Goal: Task Accomplishment & Management: Use online tool/utility

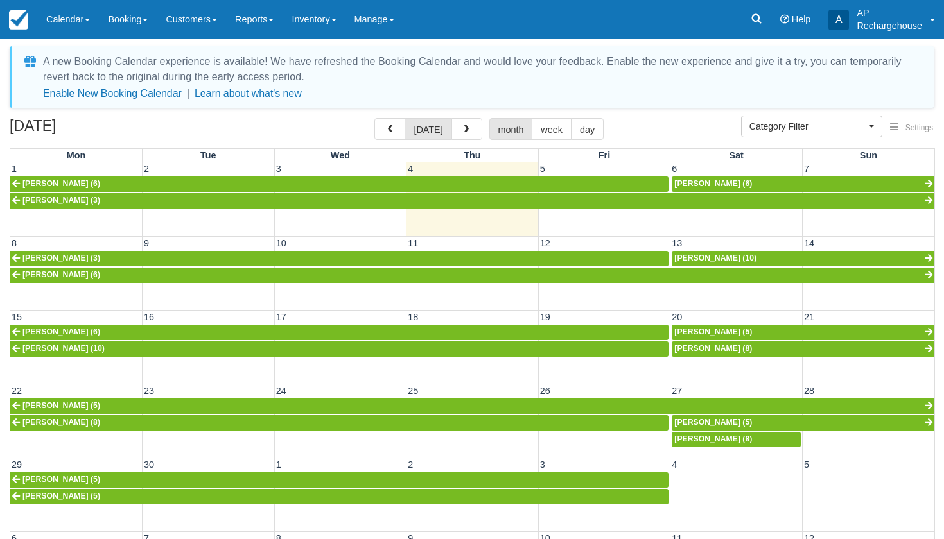
select select
click at [261, 26] on link "Reports" at bounding box center [254, 19] width 56 height 39
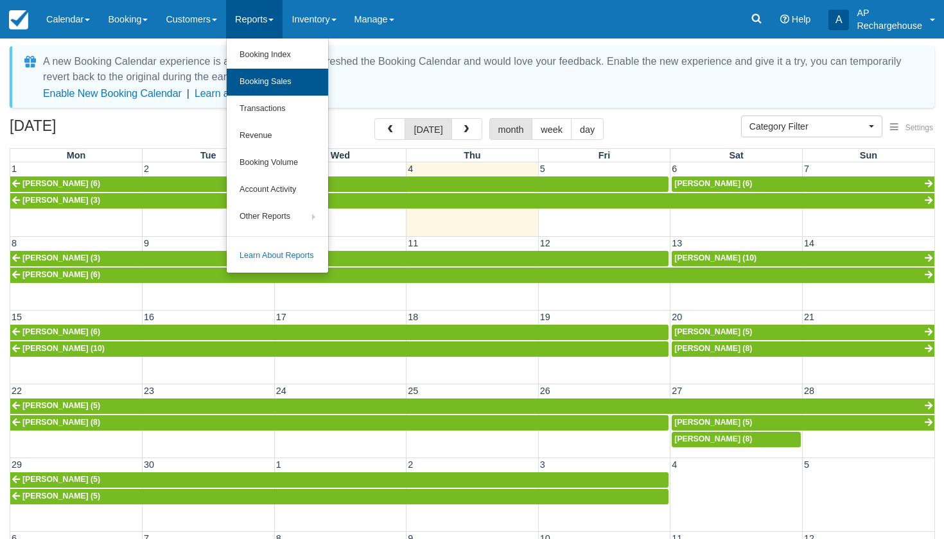
click at [269, 78] on link "Booking Sales" at bounding box center [277, 82] width 101 height 27
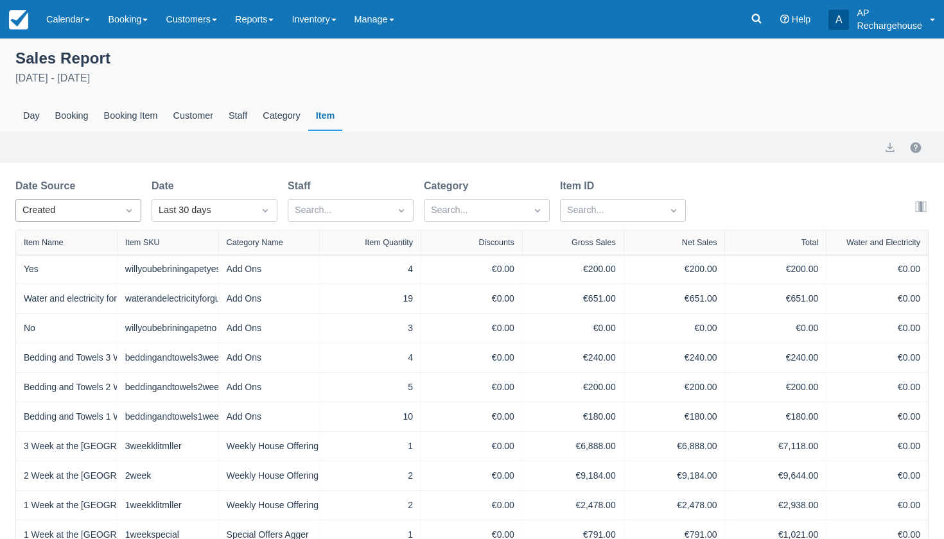
click at [97, 212] on div "Created" at bounding box center [66, 210] width 89 height 14
click at [83, 266] on div "Start" at bounding box center [78, 267] width 126 height 25
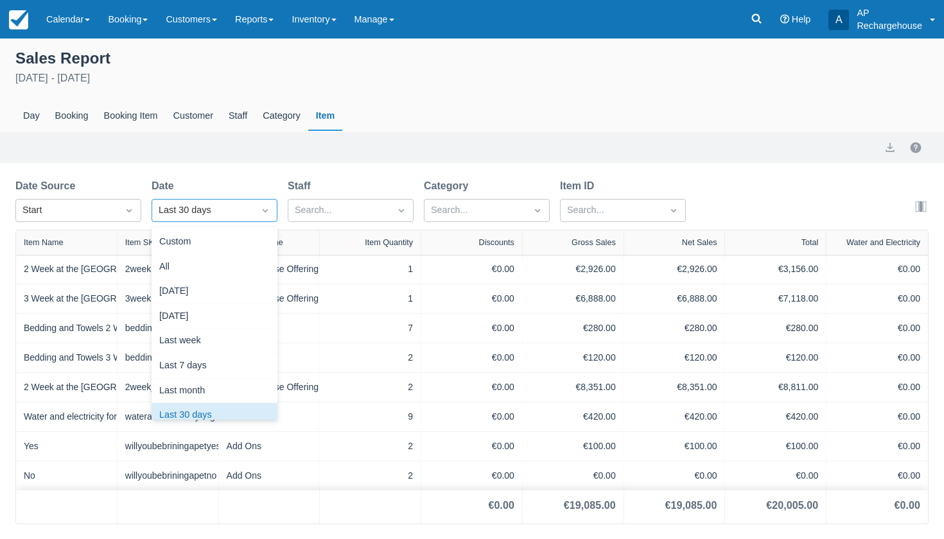
click at [189, 212] on div "Last 30 days" at bounding box center [203, 210] width 89 height 14
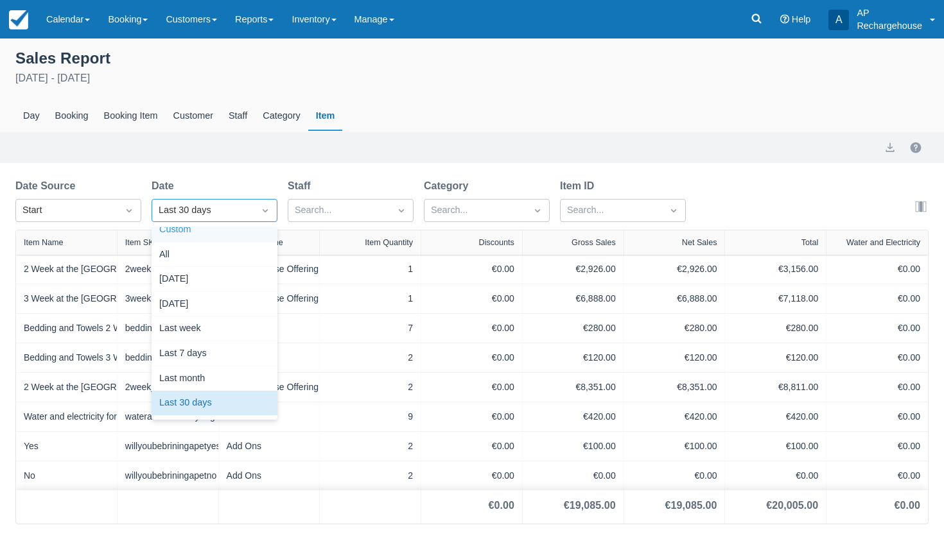
click at [191, 235] on div "Custom" at bounding box center [214, 230] width 126 height 25
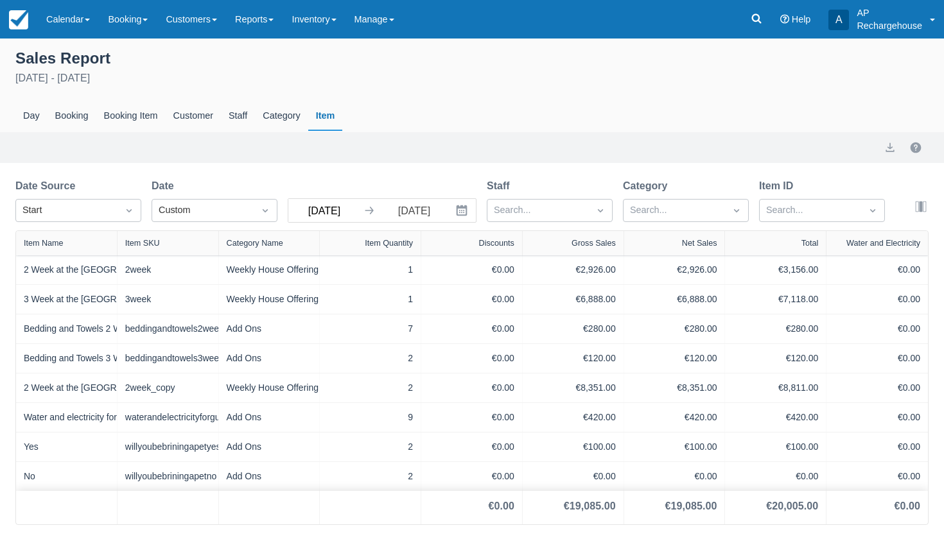
click at [311, 216] on input "Aug 09 25" at bounding box center [324, 210] width 72 height 23
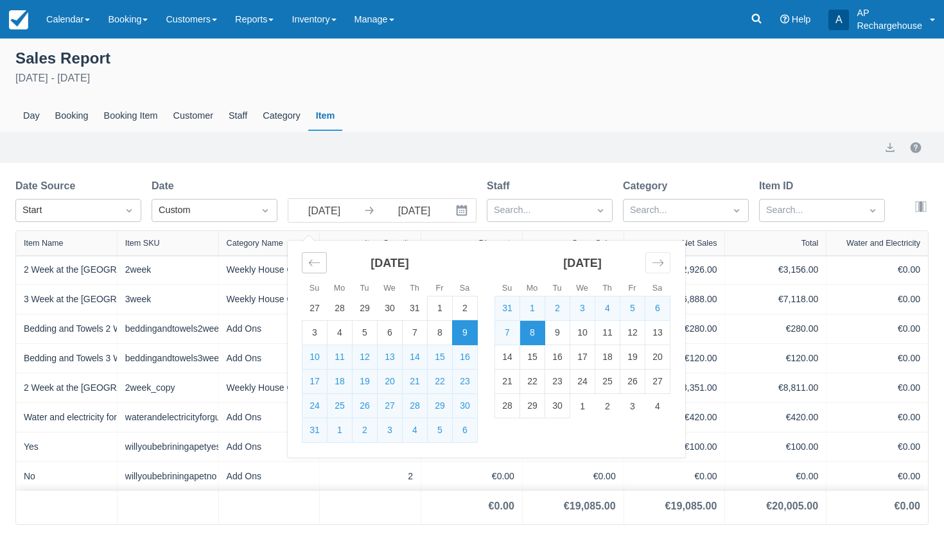
click at [317, 266] on icon "Move backward to switch to the previous month." at bounding box center [314, 263] width 12 height 12
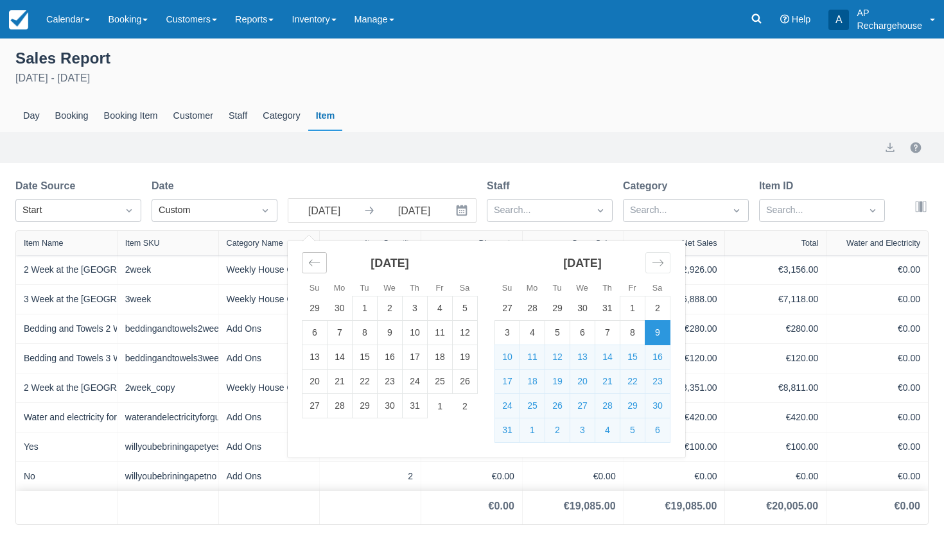
click at [317, 266] on icon "Move backward to switch to the previous month." at bounding box center [314, 263] width 12 height 12
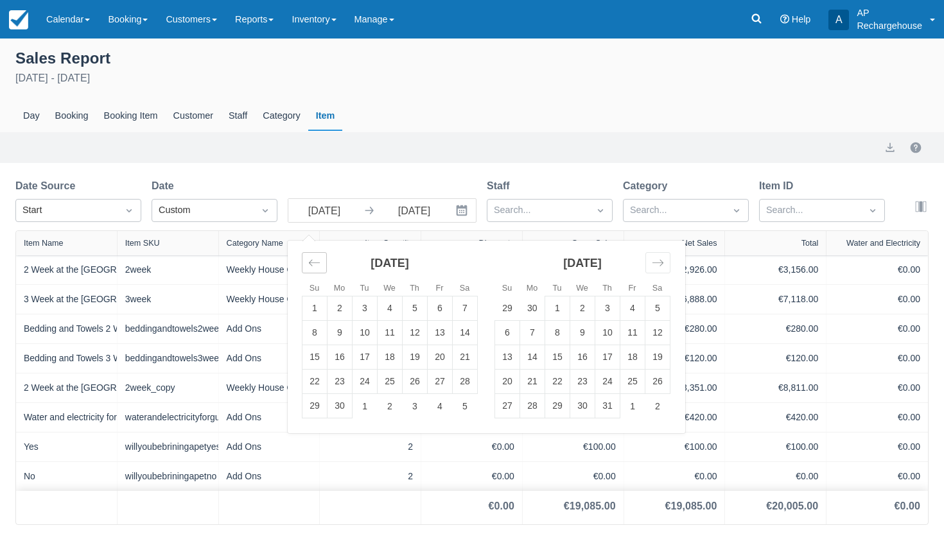
click at [317, 266] on icon "Move backward to switch to the previous month." at bounding box center [314, 263] width 12 height 12
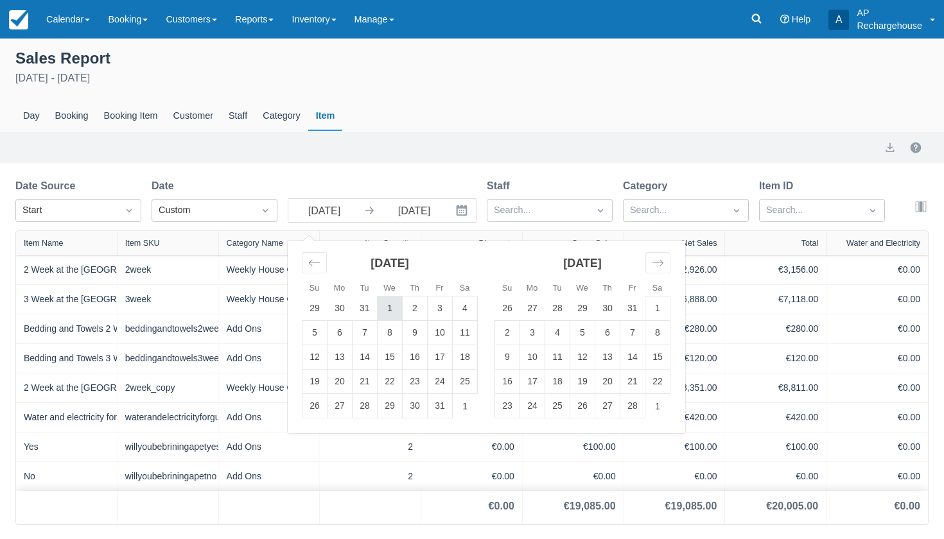
click at [387, 309] on td "1" at bounding box center [389, 309] width 25 height 24
type input "Jan 01 25"
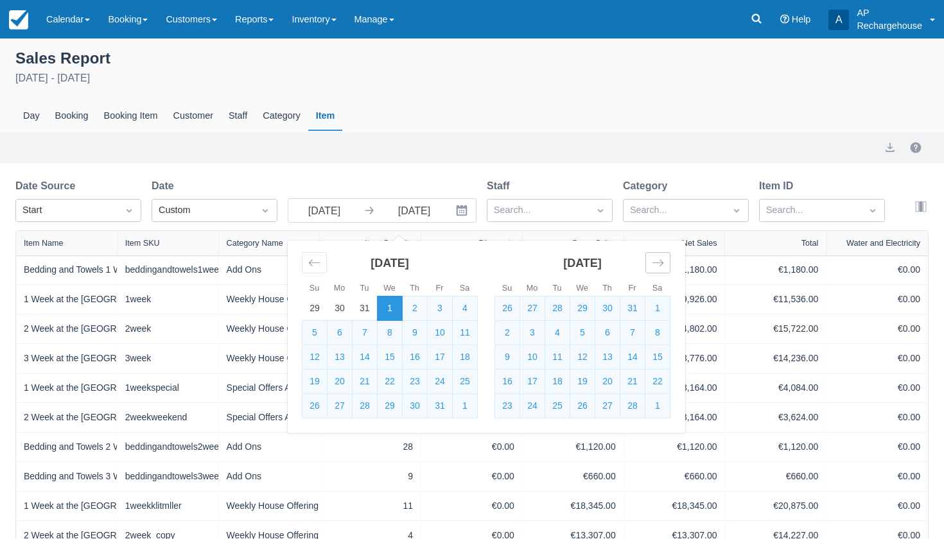
click at [655, 263] on icon "Move forward to switch to the next month." at bounding box center [657, 263] width 12 height 12
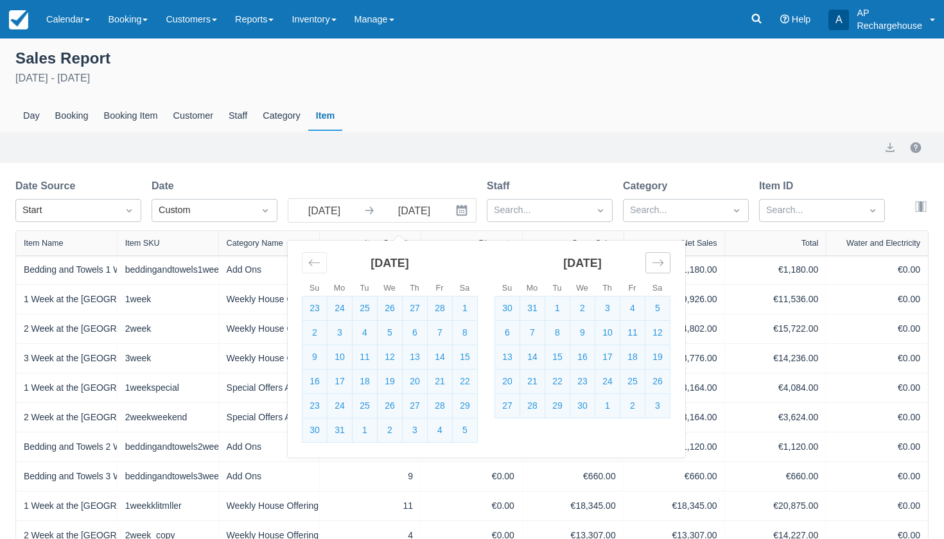
click at [655, 263] on icon "Move forward to switch to the next month." at bounding box center [657, 263] width 12 height 12
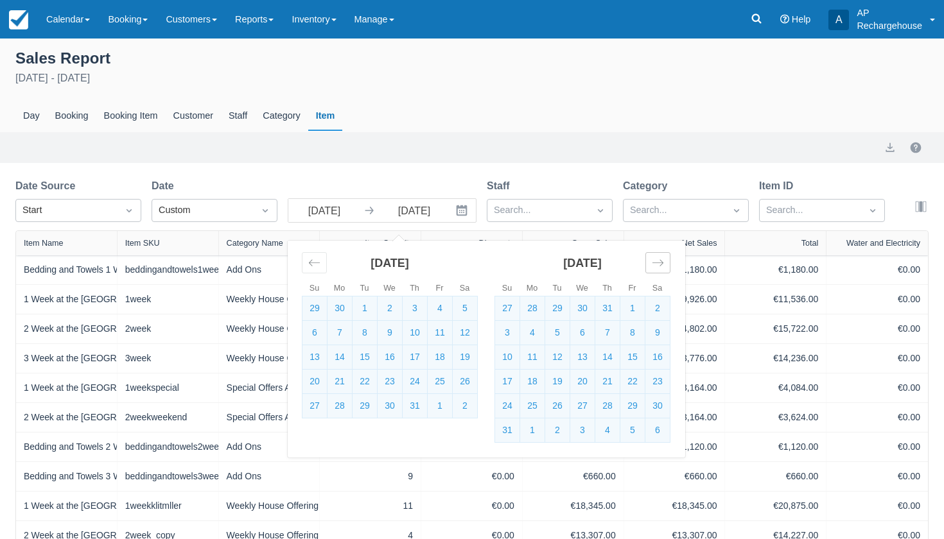
click at [655, 263] on icon "Move forward to switch to the next month." at bounding box center [657, 263] width 12 height 12
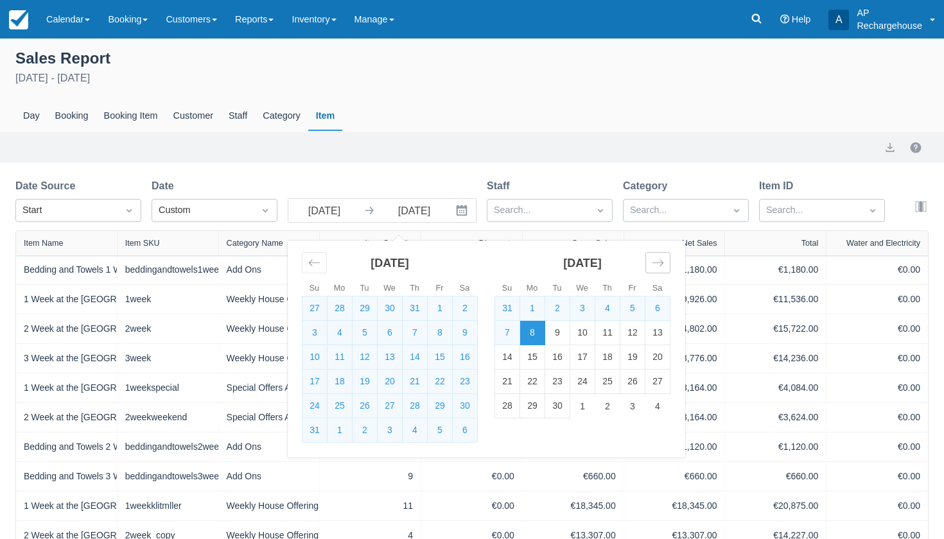
click at [655, 263] on icon "Move forward to switch to the next month." at bounding box center [657, 263] width 12 height 12
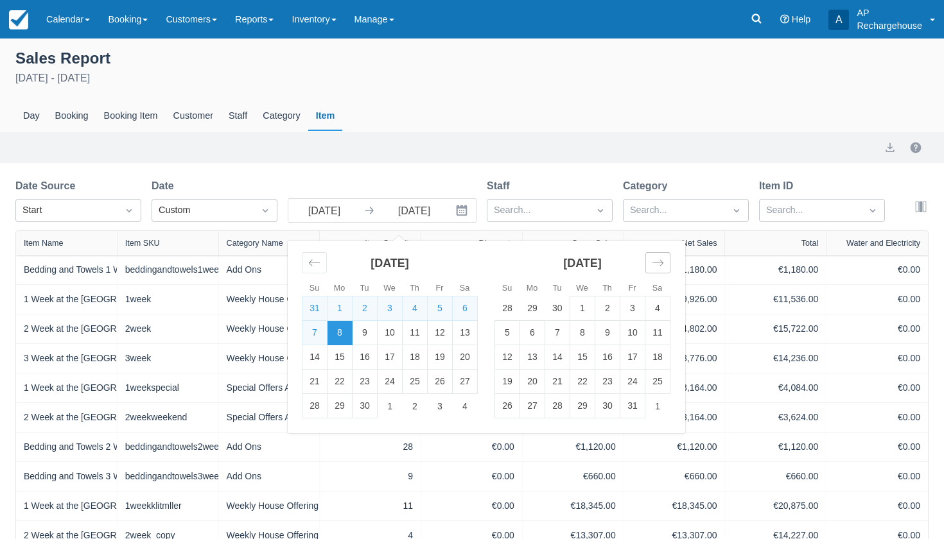
click at [655, 263] on icon "Move forward to switch to the next month." at bounding box center [657, 263] width 12 height 12
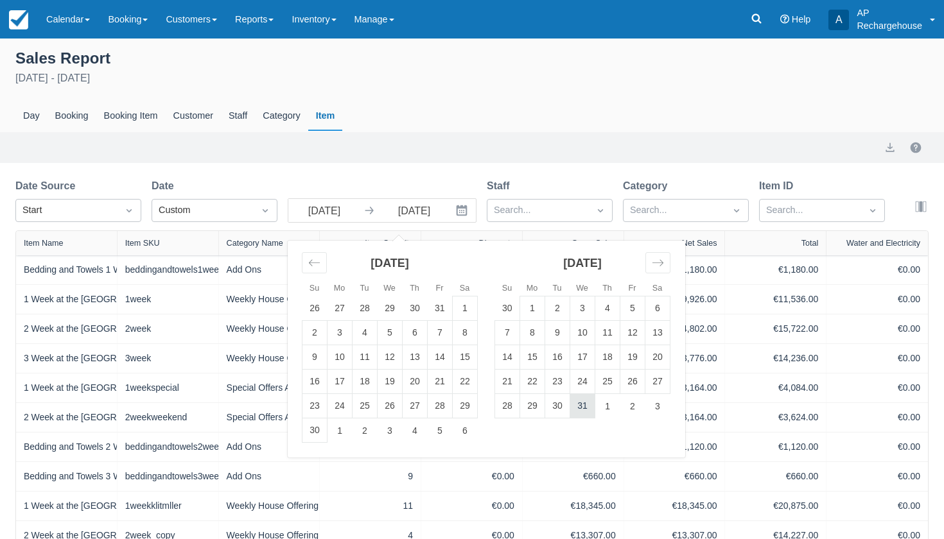
click at [582, 409] on td "31" at bounding box center [582, 406] width 25 height 24
type input "Dec 31 25"
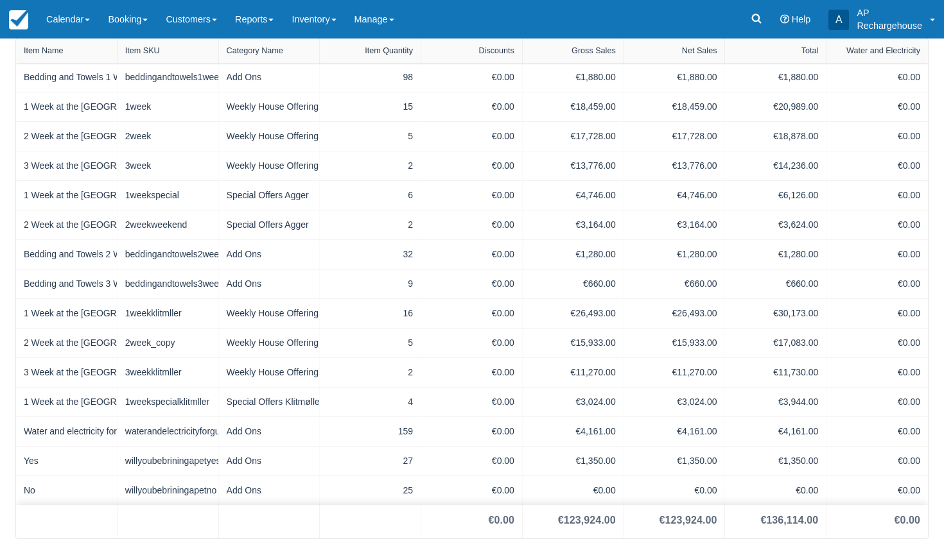
scroll to position [194, 0]
click at [264, 25] on link "Reports" at bounding box center [254, 19] width 56 height 39
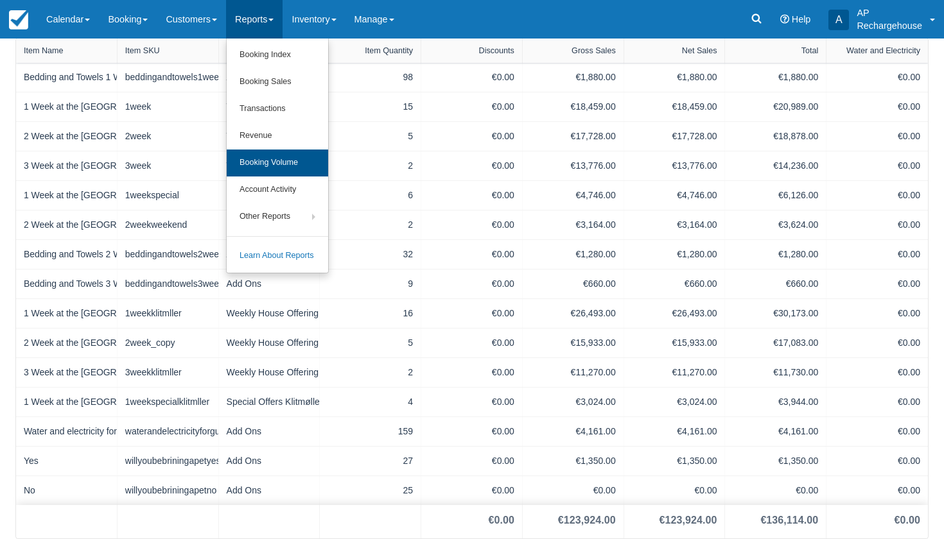
click at [282, 164] on link "Booking Volume" at bounding box center [277, 163] width 101 height 27
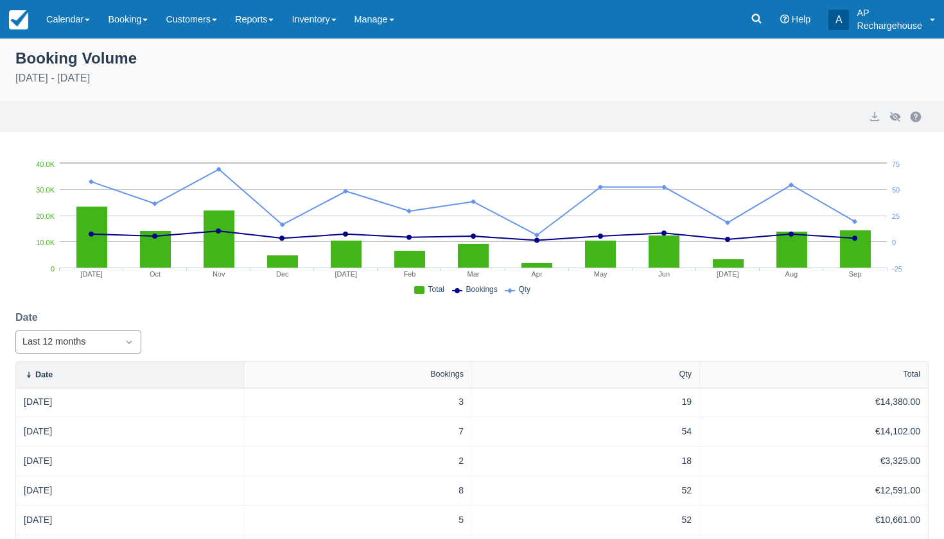
click at [130, 346] on icon "Dropdown icon" at bounding box center [129, 342] width 13 height 13
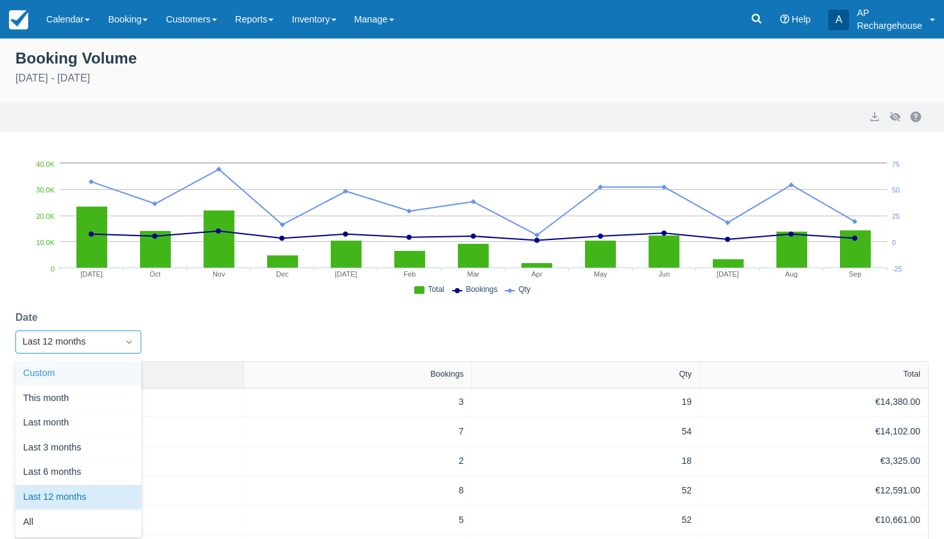
click at [108, 375] on div "Custom" at bounding box center [78, 373] width 126 height 25
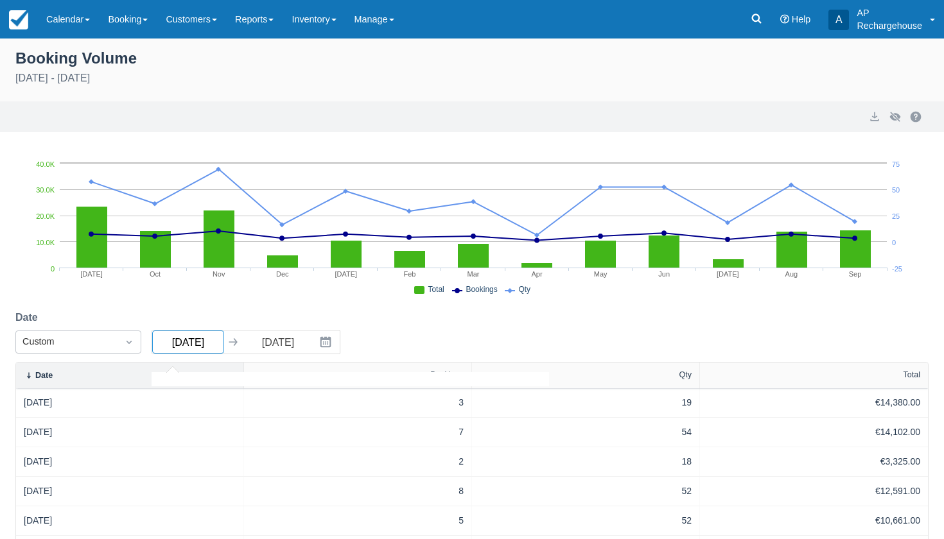
click at [170, 346] on input "Sep 08 24" at bounding box center [188, 342] width 72 height 23
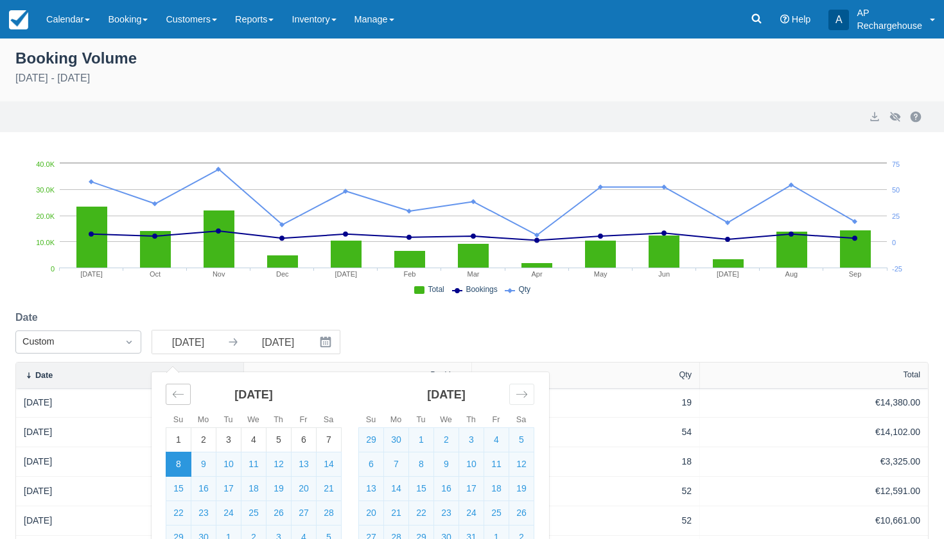
click at [177, 396] on icon "Move backward to switch to the previous month." at bounding box center [178, 394] width 12 height 12
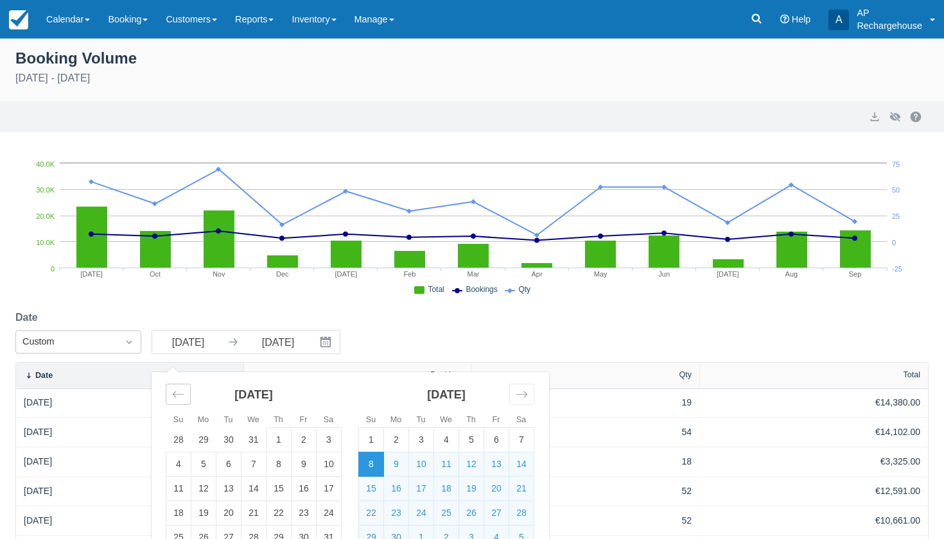
click at [177, 396] on icon "Move backward to switch to the previous month." at bounding box center [178, 394] width 12 height 12
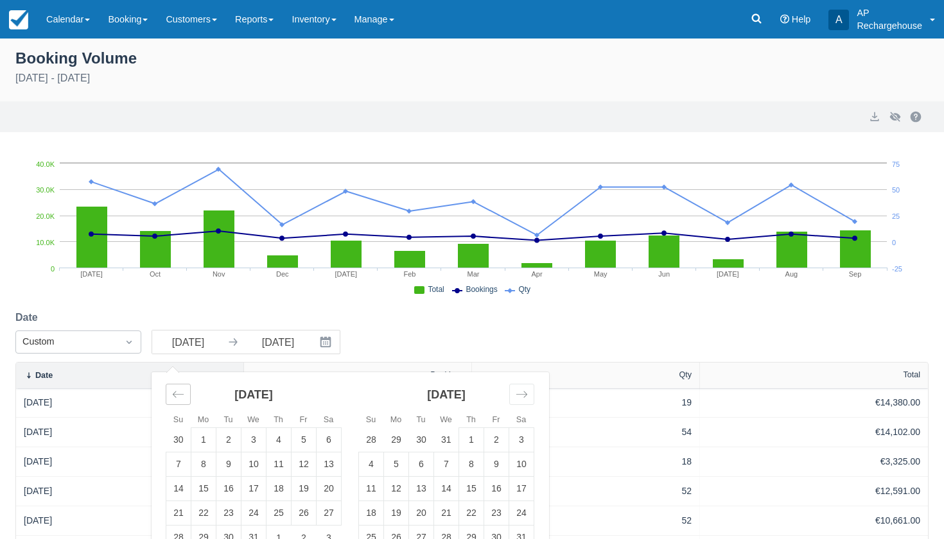
click at [177, 396] on icon "Move backward to switch to the previous month." at bounding box center [178, 394] width 12 height 12
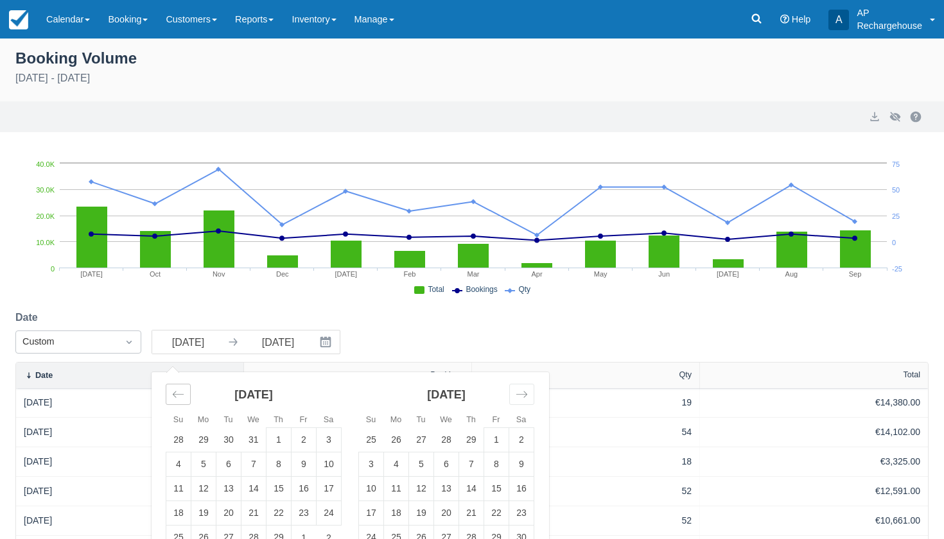
click at [177, 396] on icon "Move backward to switch to the previous month." at bounding box center [178, 394] width 12 height 12
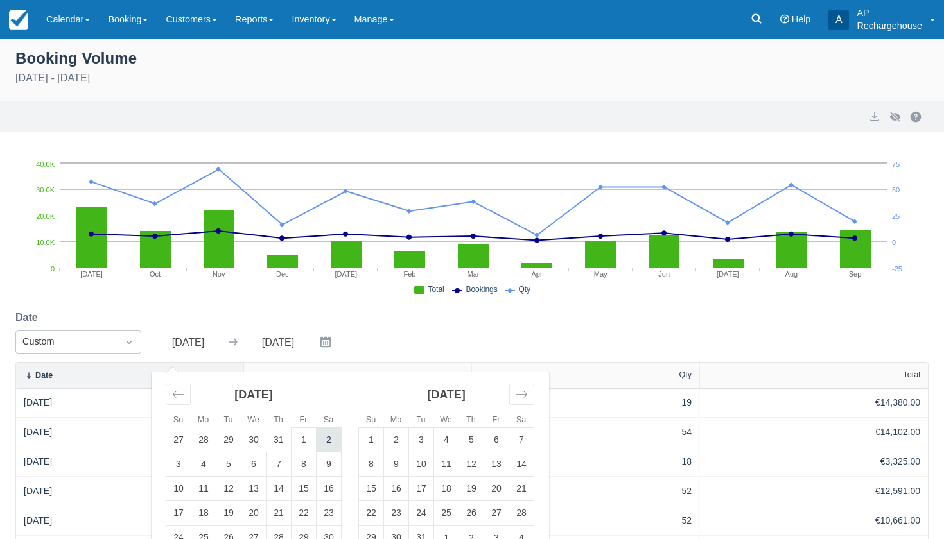
click at [327, 441] on td "2" at bounding box center [328, 440] width 25 height 24
type input "Sep 02 23"
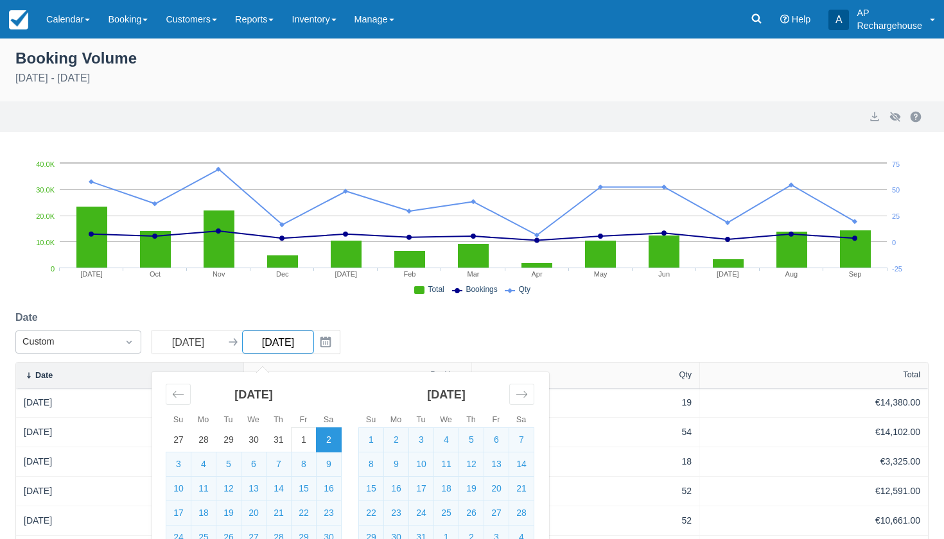
select select "20"
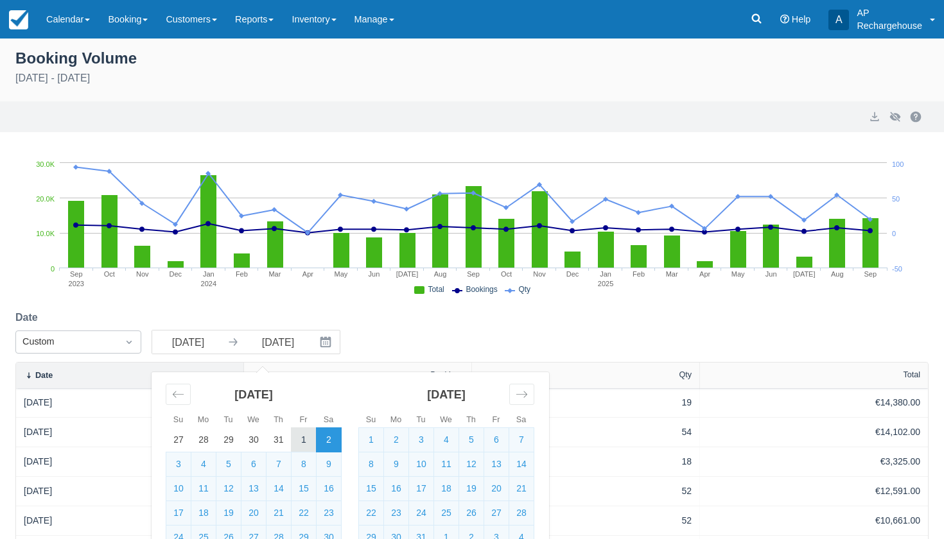
click at [302, 442] on td "1" at bounding box center [303, 440] width 25 height 24
click at [372, 329] on div "Date Custom Sep 01 23 Navigate forward to interact with the calendar and select…" at bounding box center [471, 336] width 913 height 52
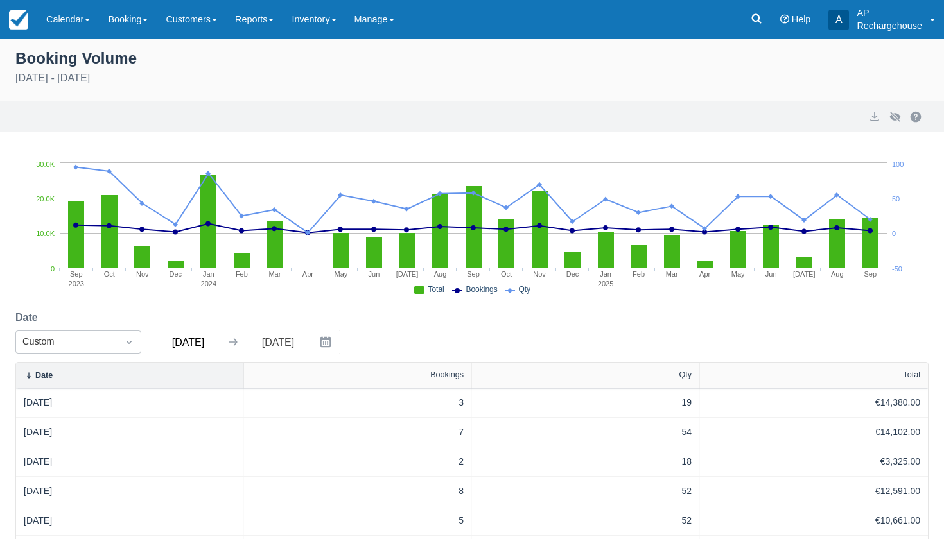
click at [183, 349] on input "Sep 01 23" at bounding box center [188, 342] width 72 height 23
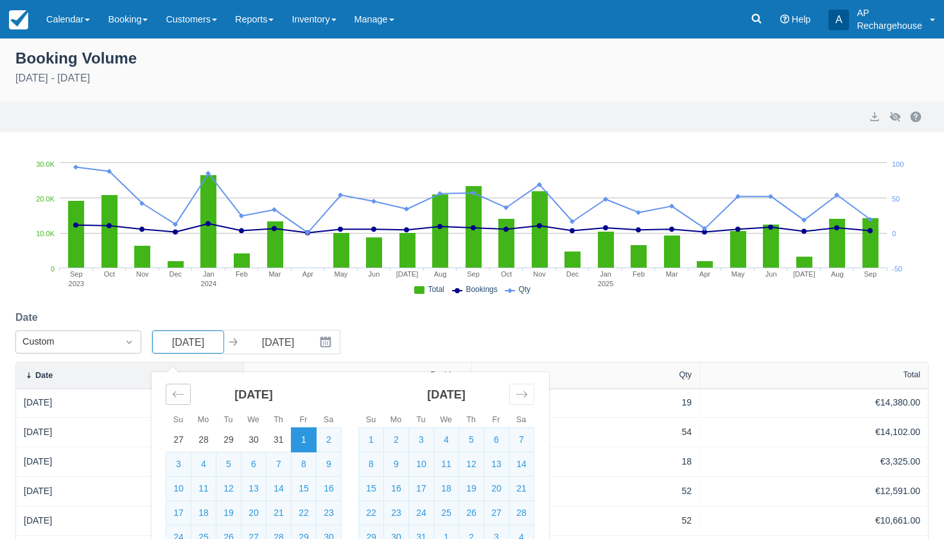
click at [181, 395] on icon "Move backward to switch to the previous month." at bounding box center [178, 394] width 12 height 12
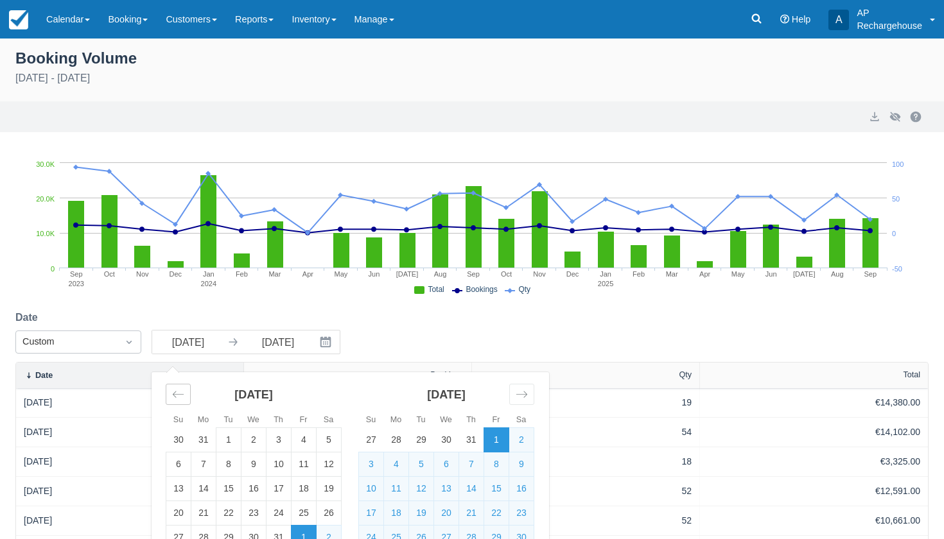
click at [181, 395] on icon "Move backward to switch to the previous month." at bounding box center [178, 394] width 12 height 12
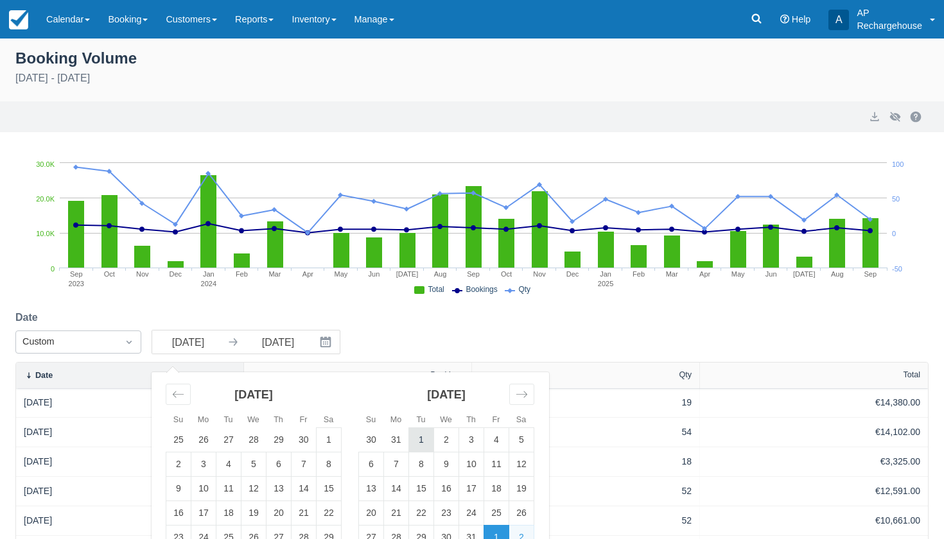
click at [422, 441] on td "1" at bounding box center [421, 440] width 25 height 24
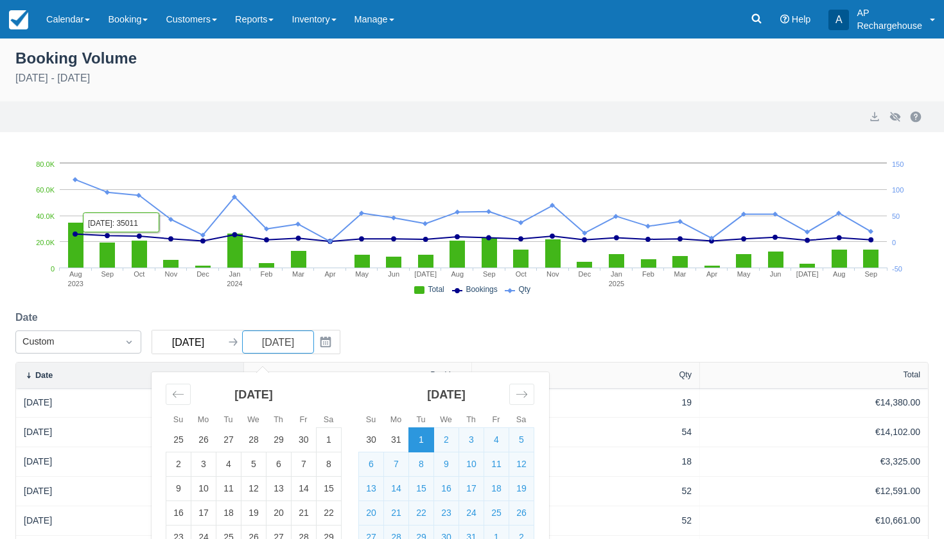
click at [184, 348] on input "Aug 01 23" at bounding box center [188, 342] width 72 height 23
click at [328, 444] on td "1" at bounding box center [328, 440] width 25 height 24
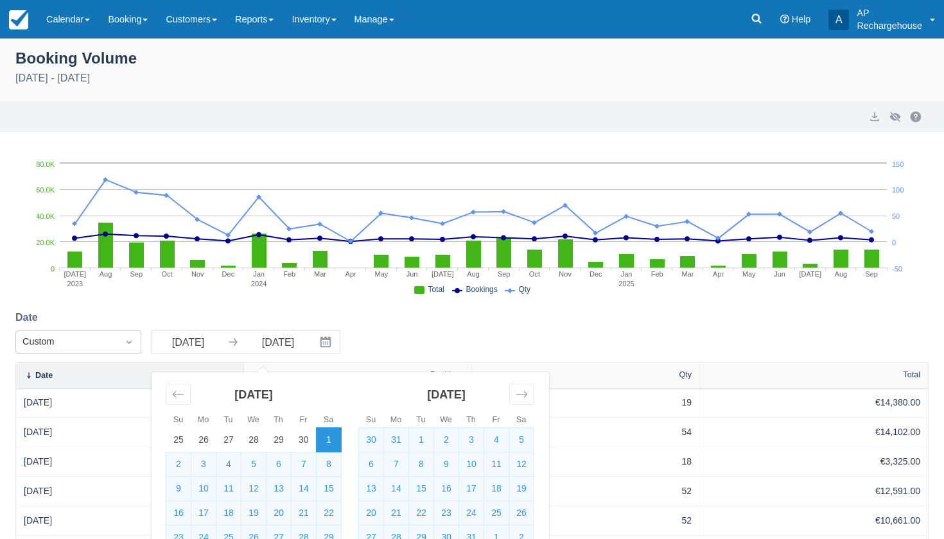
click at [418, 343] on div "Date Custom Jul 01 23 Navigate forward to interact with the calendar and select…" at bounding box center [471, 336] width 913 height 52
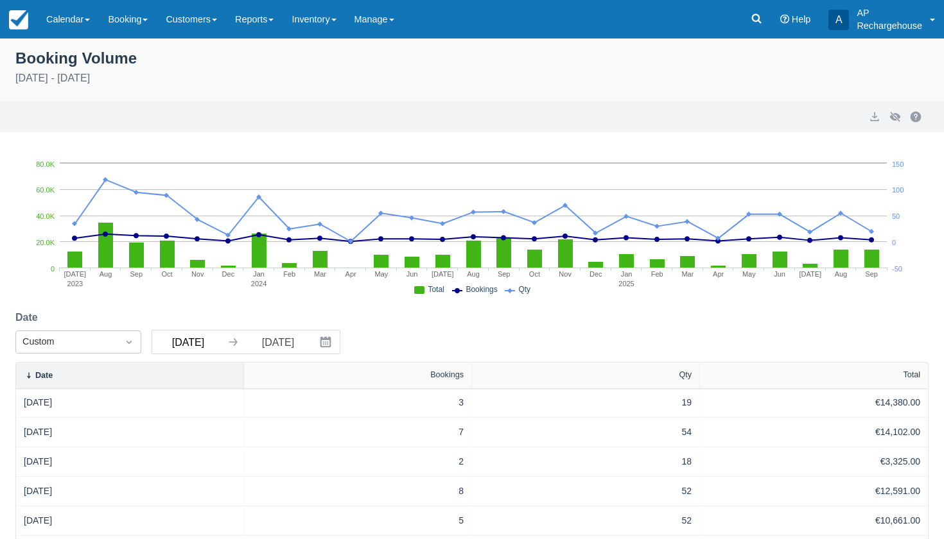
click at [197, 342] on input "Jul 01 23" at bounding box center [188, 342] width 72 height 23
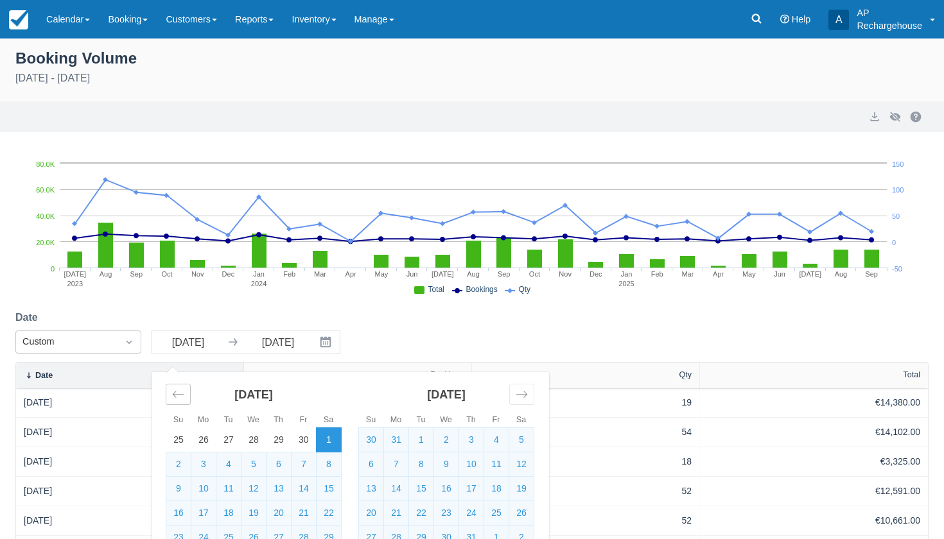
click at [171, 399] on div "Move backward to switch to the previous month." at bounding box center [178, 394] width 25 height 21
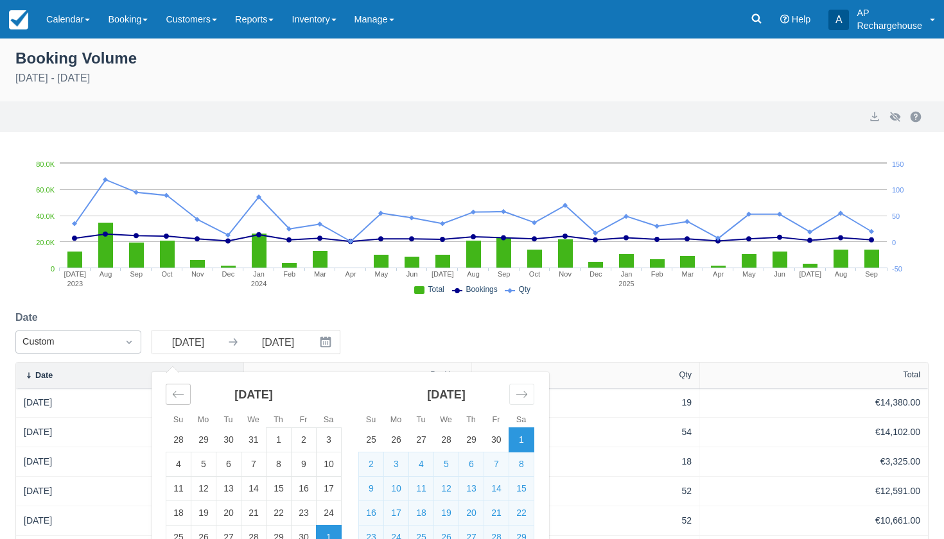
click at [171, 399] on div "Move backward to switch to the previous month." at bounding box center [178, 394] width 25 height 21
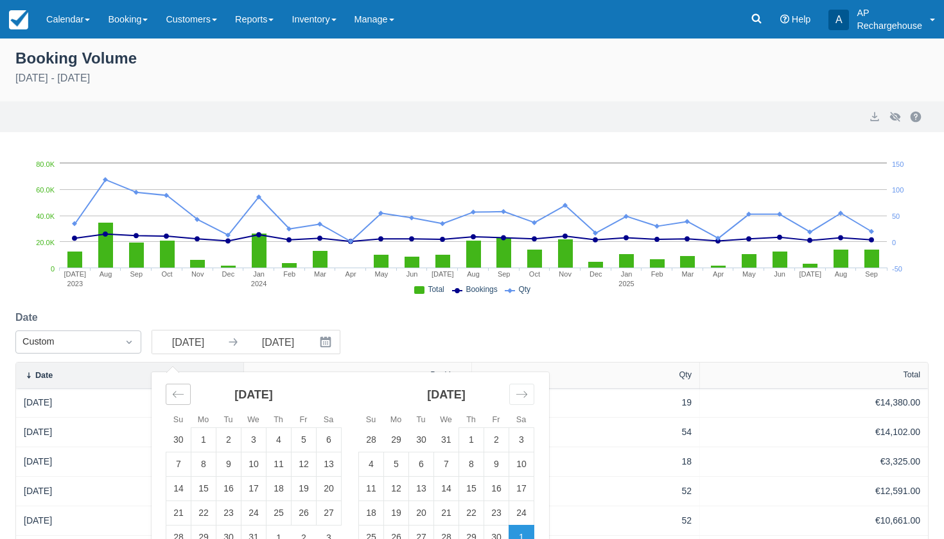
click at [171, 399] on div "Move backward to switch to the previous month." at bounding box center [178, 394] width 25 height 21
click at [177, 440] on td "1" at bounding box center [178, 440] width 25 height 24
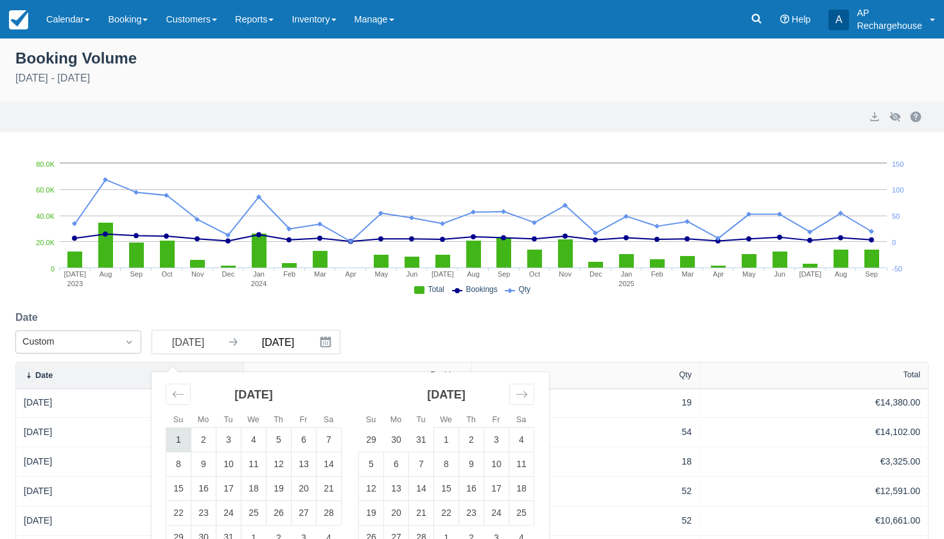
type input "Jan 01 23"
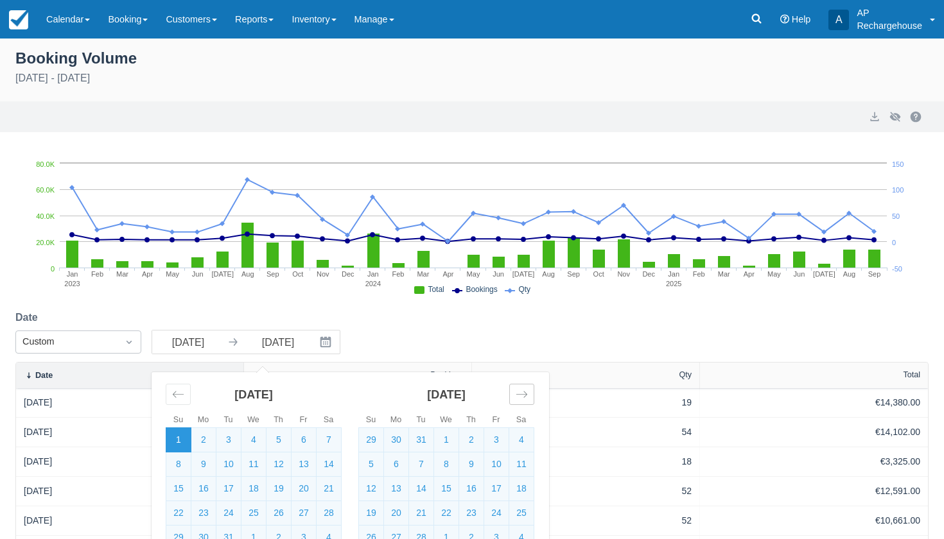
click at [519, 400] on icon "Move forward to switch to the next month." at bounding box center [521, 394] width 12 height 12
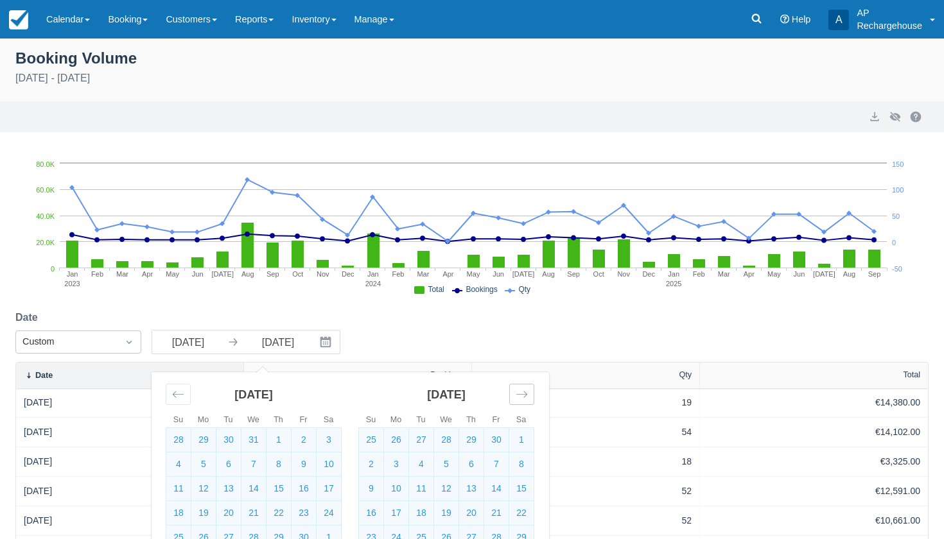
click at [519, 400] on icon "Move forward to switch to the next month." at bounding box center [521, 394] width 12 height 12
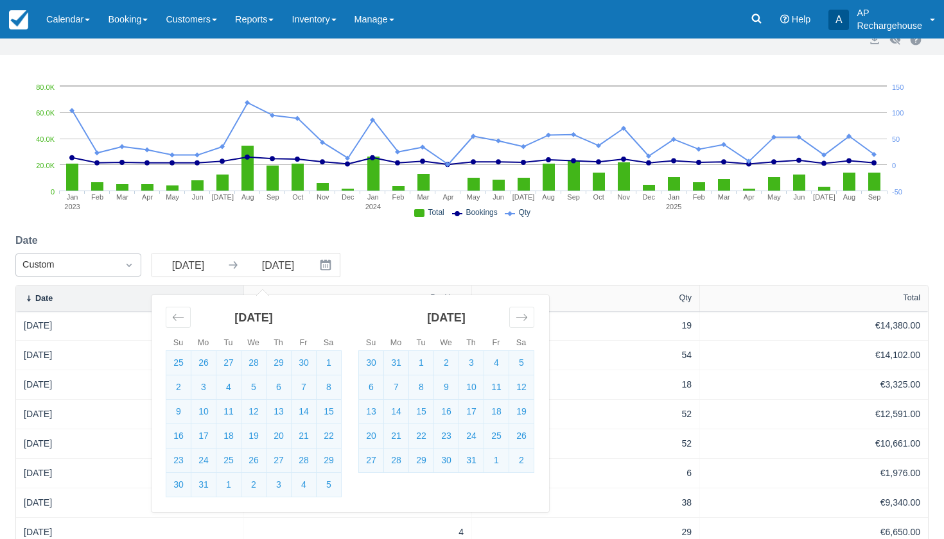
scroll to position [79, 0]
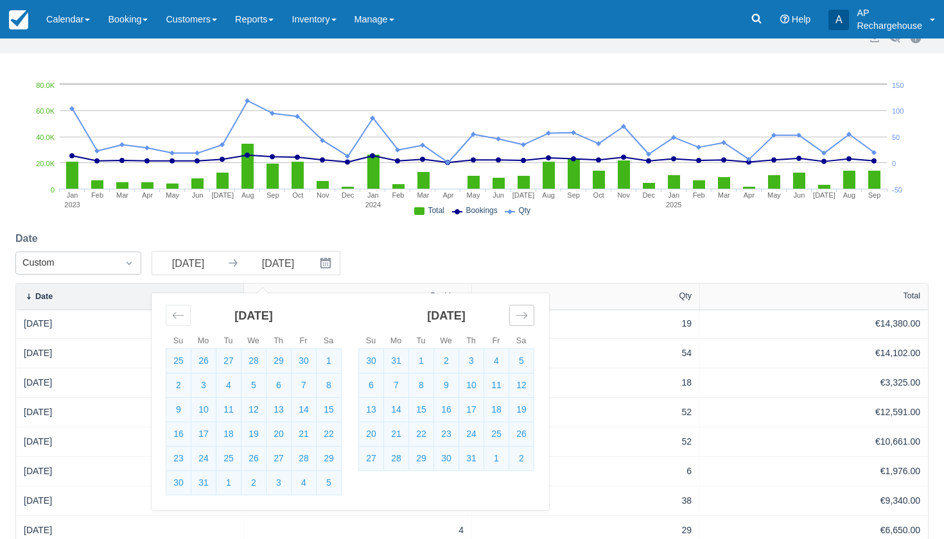
click at [525, 320] on icon "Move forward to switch to the next month." at bounding box center [521, 315] width 12 height 12
click at [498, 385] on td "8" at bounding box center [496, 386] width 25 height 24
type input "Sep 08 23"
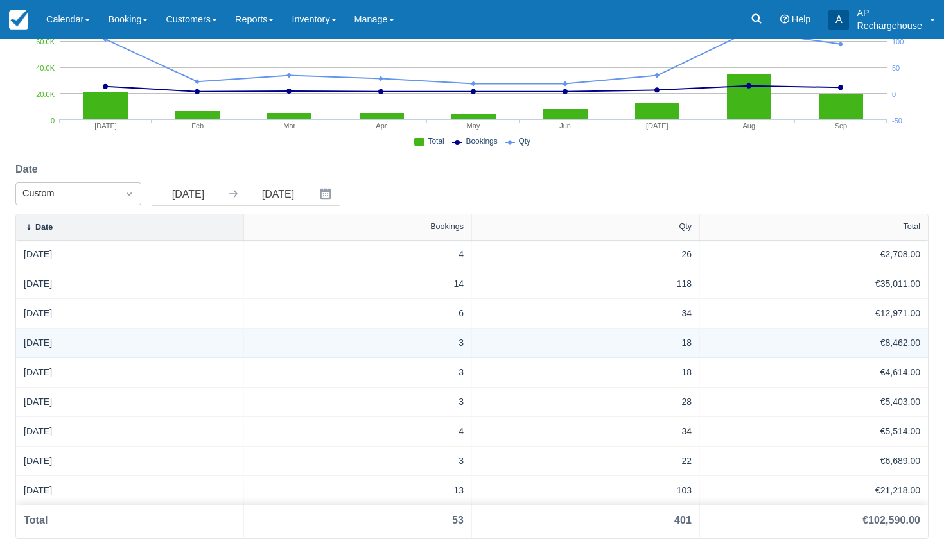
scroll to position [149, 0]
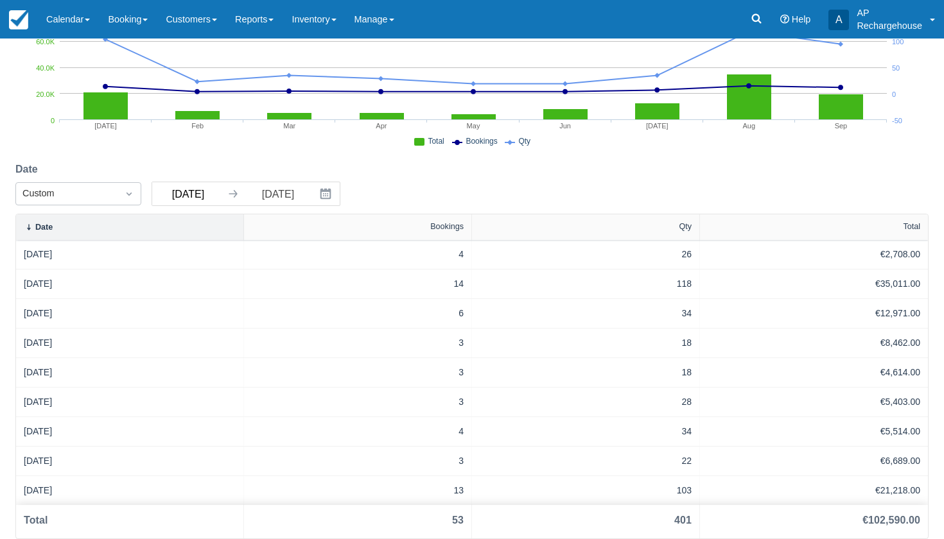
click at [211, 196] on input "Jan 01 23" at bounding box center [188, 193] width 72 height 23
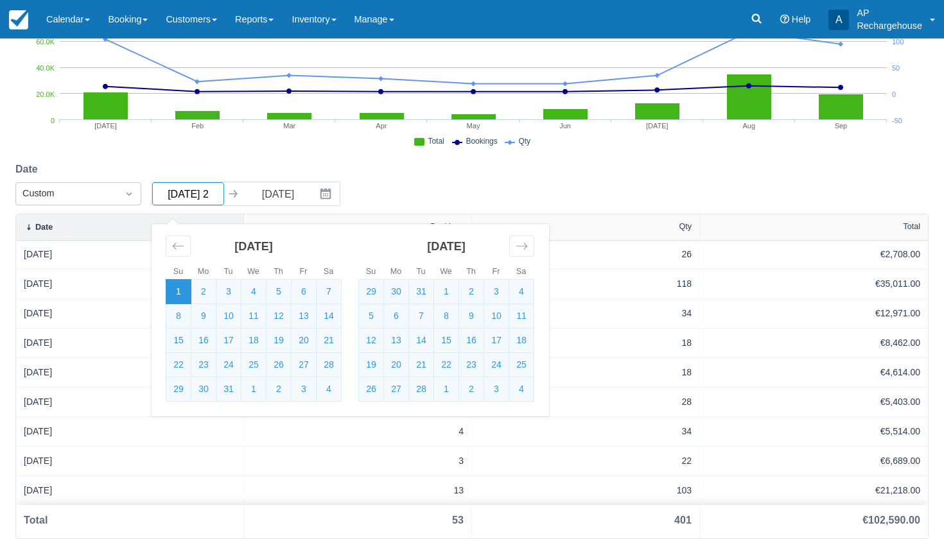
type input "Jan 01 24"
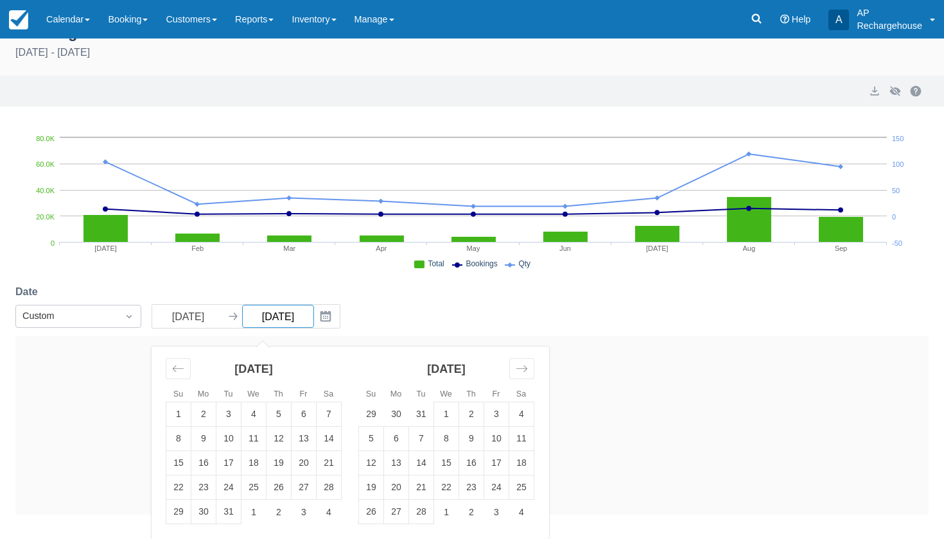
scroll to position [26, 0]
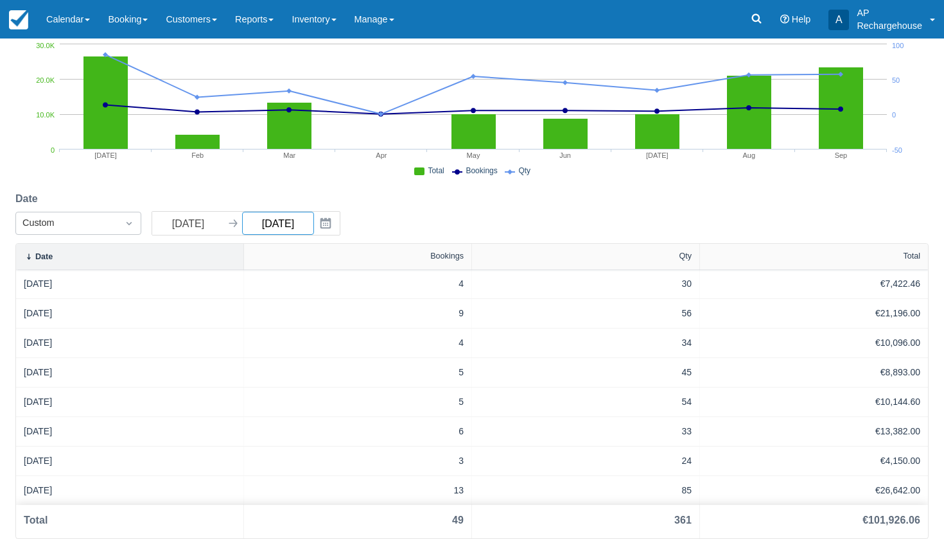
scroll to position [119, 0]
type input "Sep 08 24"
click at [209, 226] on input "Jan 01 24" at bounding box center [188, 223] width 72 height 23
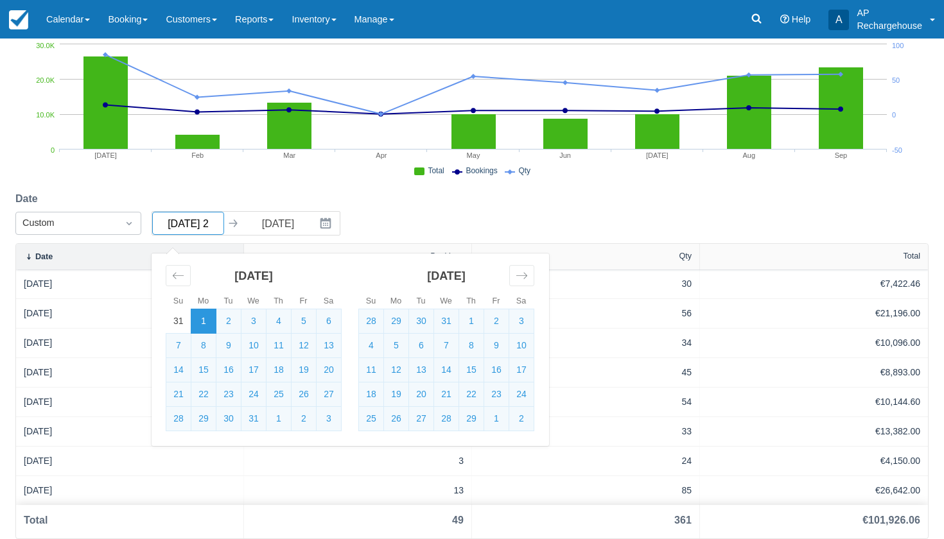
type input "Jan 01 25"
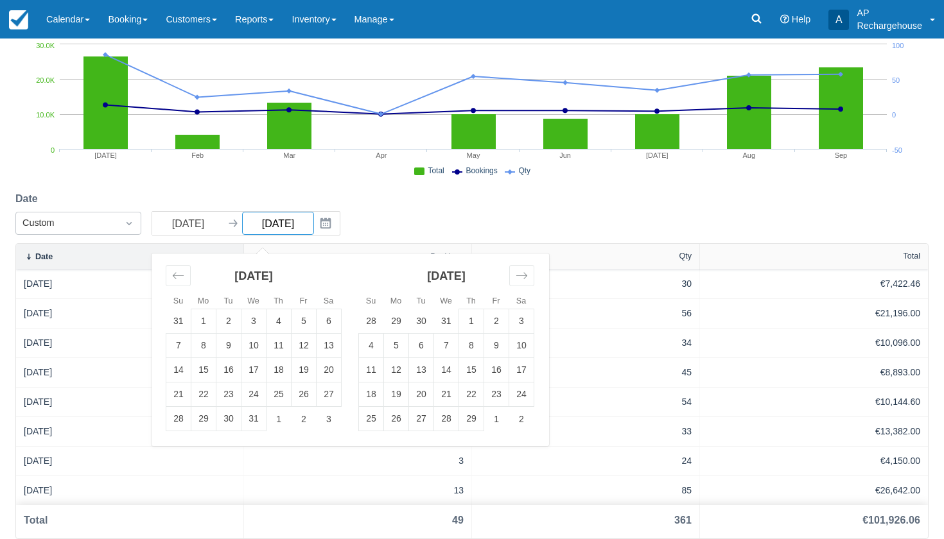
scroll to position [26, 0]
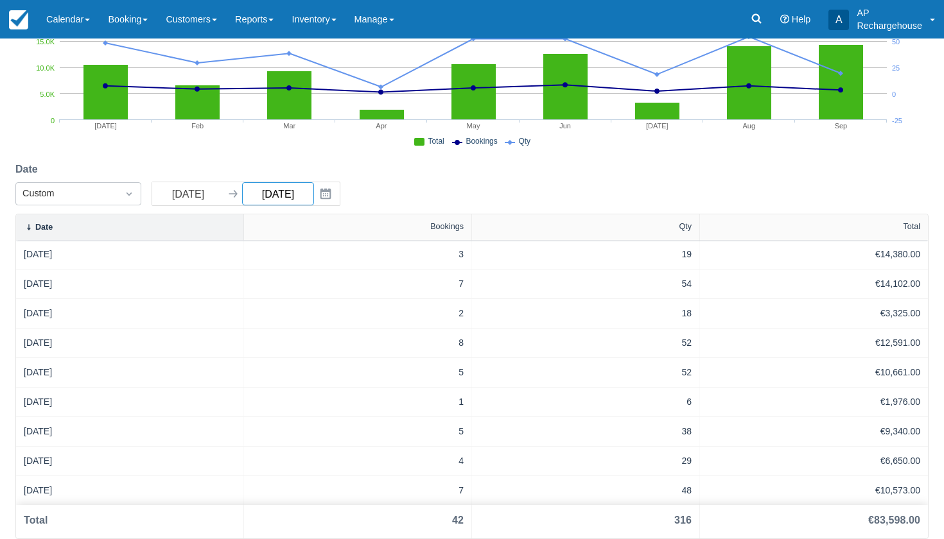
scroll to position [149, 0]
type input "Sep 08 25"
click at [209, 194] on input "Jan 01 25" at bounding box center [188, 193] width 72 height 23
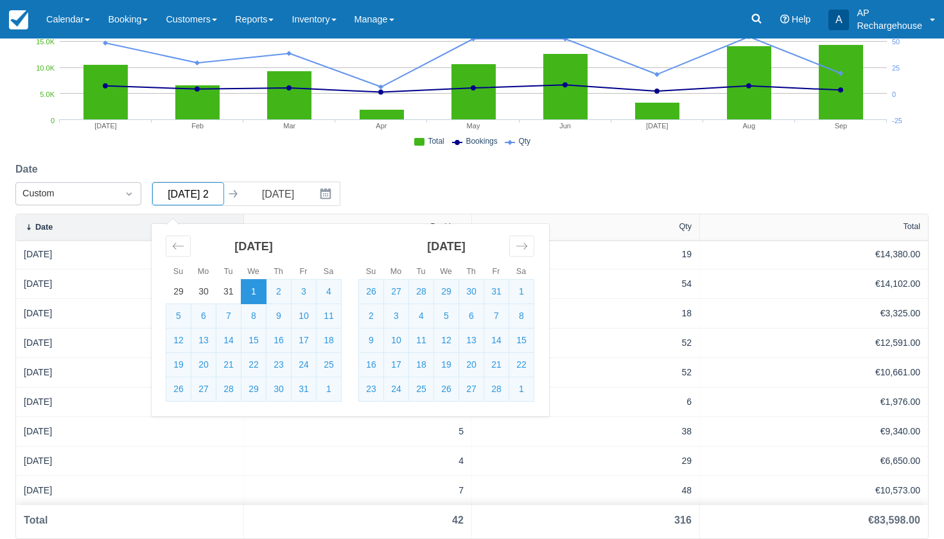
type input "Jan 01 22"
select select "20"
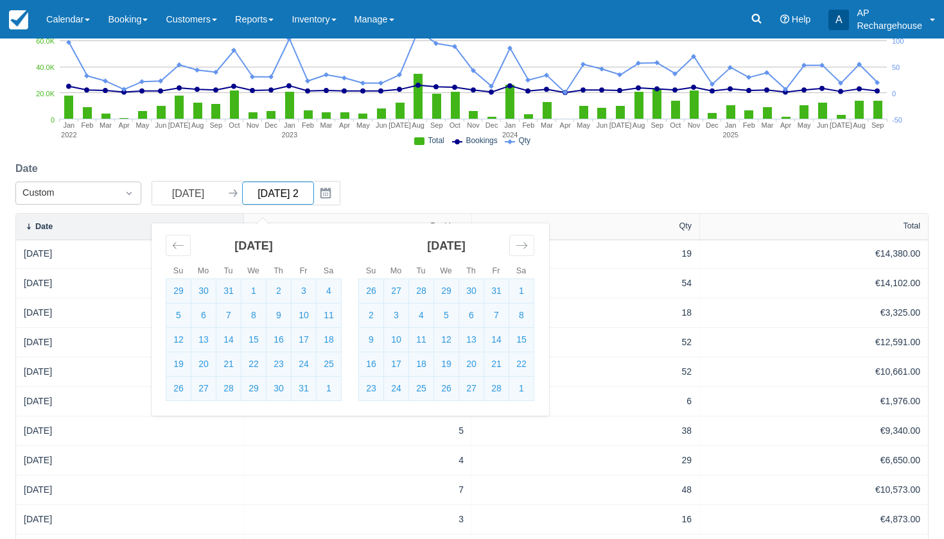
type input "Sep 08 22"
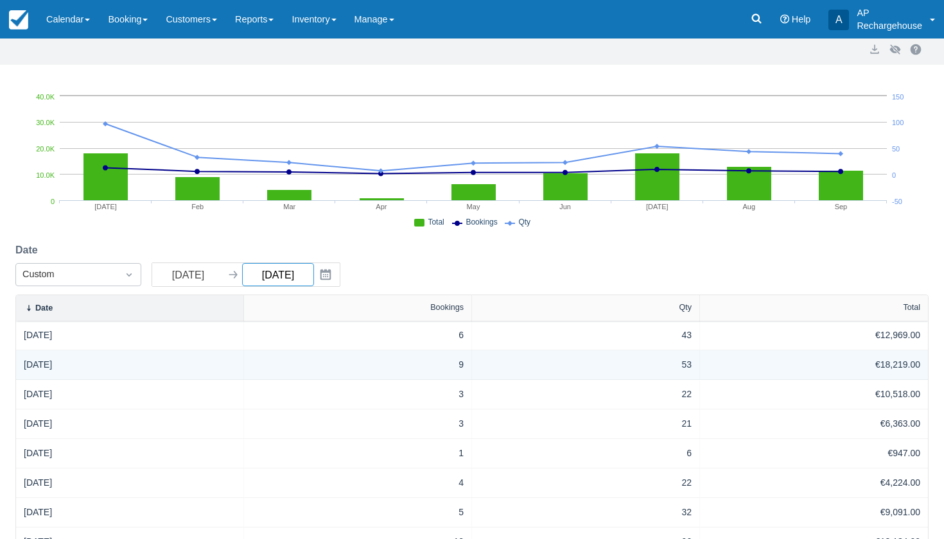
scroll to position [55, 0]
